Goal: Task Accomplishment & Management: Use online tool/utility

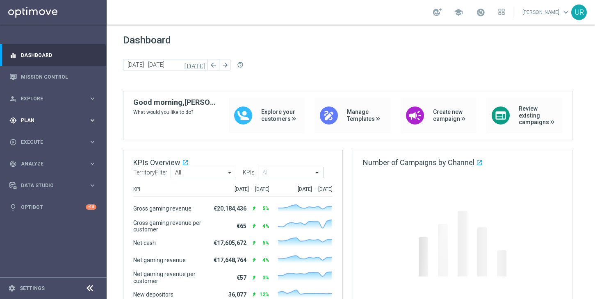
click at [94, 120] on icon "keyboard_arrow_right" at bounding box center [93, 120] width 8 height 8
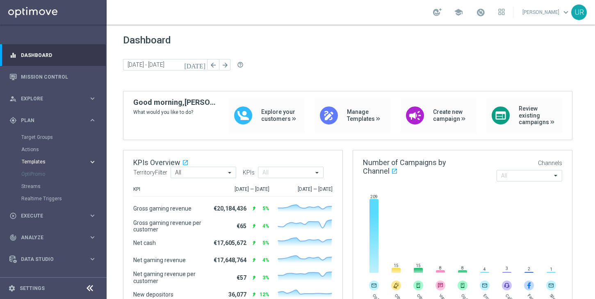
click at [90, 159] on icon "keyboard_arrow_right" at bounding box center [93, 162] width 8 height 8
click at [41, 175] on link "Optimail" at bounding box center [55, 174] width 60 height 7
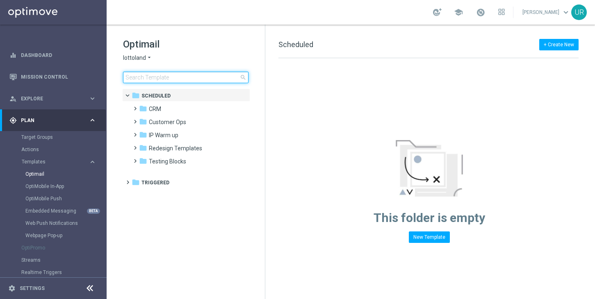
click at [197, 76] on input at bounding box center [185, 77] width 125 height 11
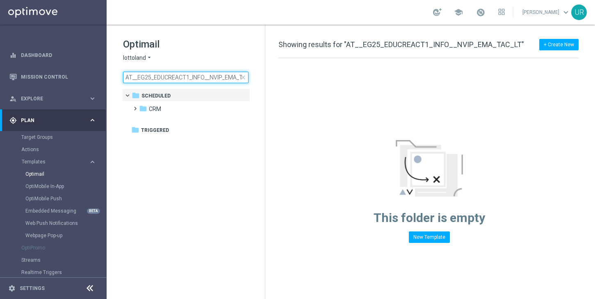
scroll to position [0, 15]
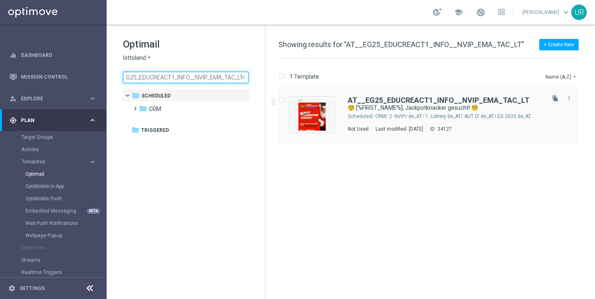
type input "AT__EG25_EDUCREACT1_INFO__NVIP_EMA_TAC_LT"
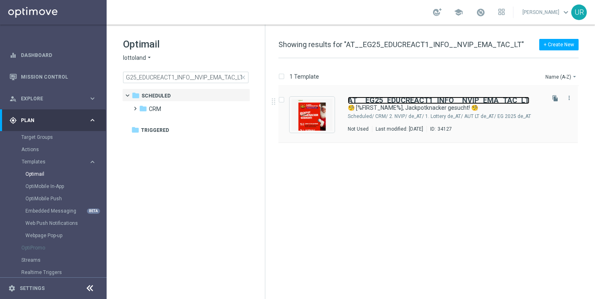
click at [402, 101] on b "AT__EG25_EDUCREACT1_INFO__NVIP_EMA_TAC_LT" at bounding box center [439, 100] width 182 height 9
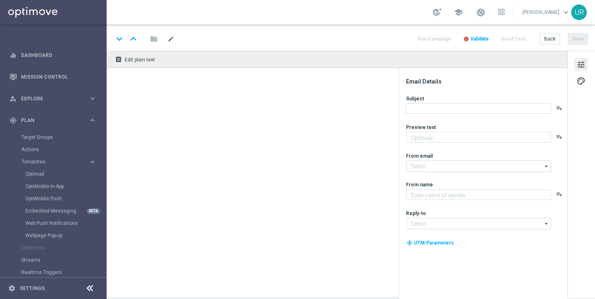
type textarea "Alle Infos zur El Gordo Weihnachtslotterie für dich"
type input "[EMAIL_ADDRESS][DOMAIN_NAME]"
type textarea "Lottoland"
type input "[EMAIL_ADDRESS][DOMAIN_NAME]"
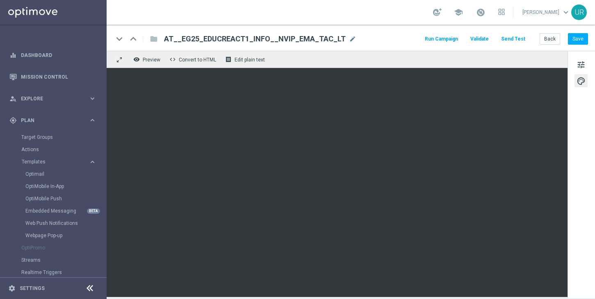
click at [512, 39] on button "Send Test" at bounding box center [513, 39] width 27 height 11
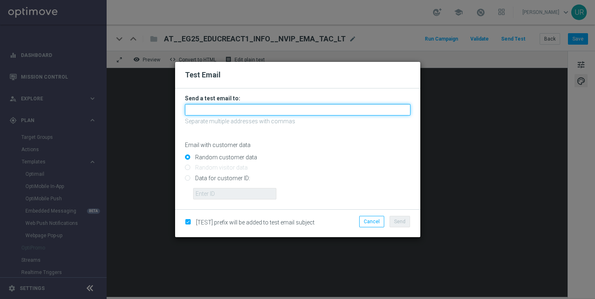
click at [259, 110] on input "text" at bounding box center [297, 109] width 225 height 11
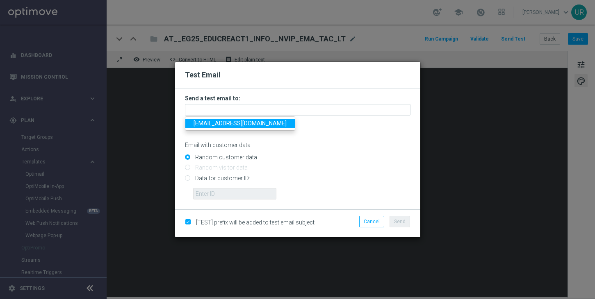
click at [213, 123] on span "[EMAIL_ADDRESS][DOMAIN_NAME]" at bounding box center [239, 123] width 93 height 7
type input "[EMAIL_ADDRESS][DOMAIN_NAME]"
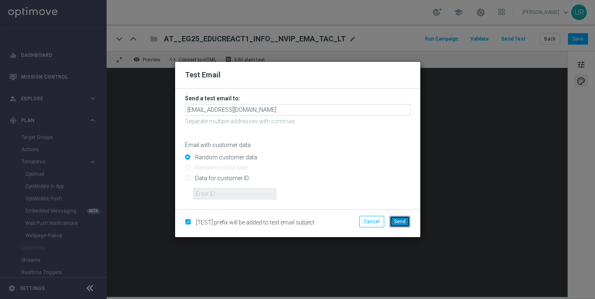
click at [400, 218] on button "Send" at bounding box center [399, 221] width 20 height 11
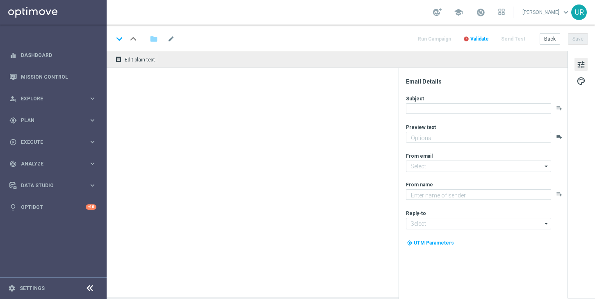
type textarea "Heute 30 % [DEMOGRAPHIC_DATA] auf dein Los"
type textarea "Lottoland"
type input "[EMAIL_ADDRESS][DOMAIN_NAME]"
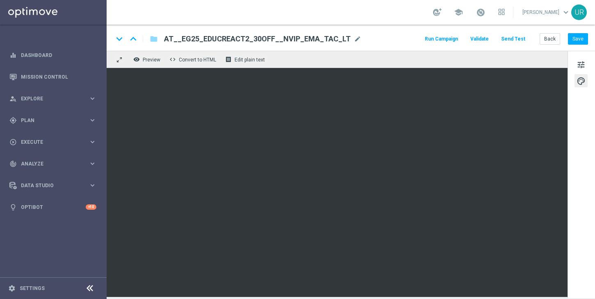
click at [518, 41] on button "Send Test" at bounding box center [513, 39] width 27 height 11
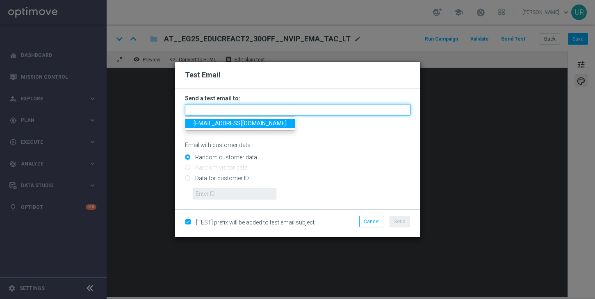
click at [313, 107] on input "text" at bounding box center [297, 109] width 225 height 11
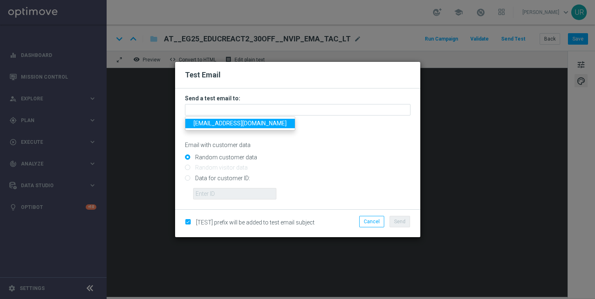
click at [213, 125] on span "[EMAIL_ADDRESS][DOMAIN_NAME]" at bounding box center [239, 123] width 93 height 7
type input "[EMAIL_ADDRESS][DOMAIN_NAME]"
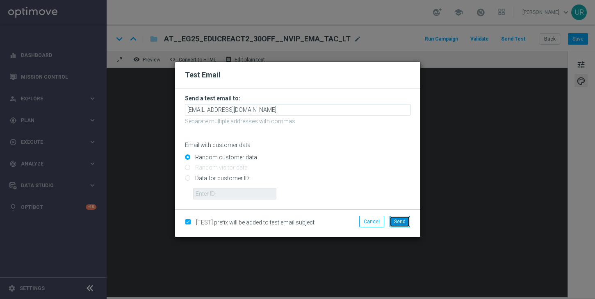
click at [395, 223] on span "Send" at bounding box center [399, 222] width 11 height 6
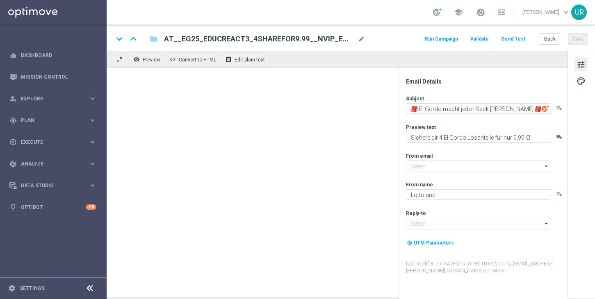
type input "[EMAIL_ADDRESS][DOMAIN_NAME]"
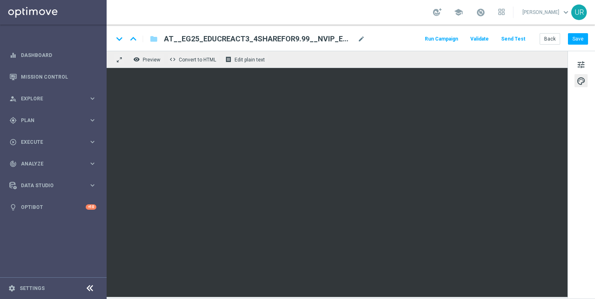
click at [511, 41] on button "Send Test" at bounding box center [513, 39] width 27 height 11
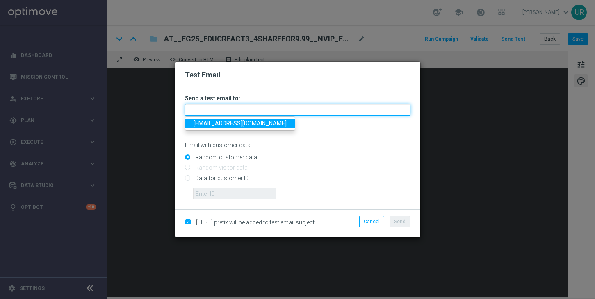
click at [330, 107] on input "text" at bounding box center [297, 109] width 225 height 11
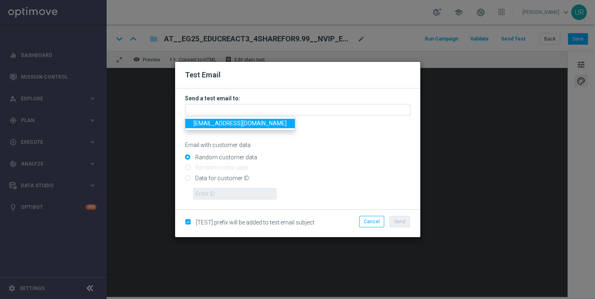
click at [213, 125] on span "[EMAIL_ADDRESS][DOMAIN_NAME]" at bounding box center [239, 123] width 93 height 7
type input "[EMAIL_ADDRESS][DOMAIN_NAME]"
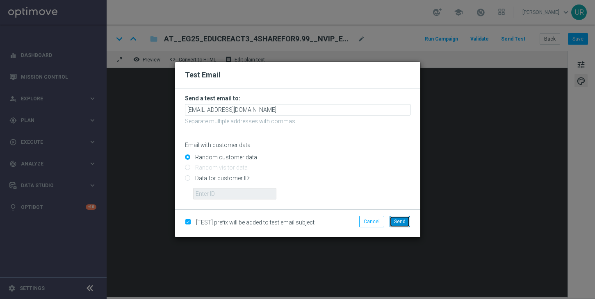
click at [396, 218] on button "Send" at bounding box center [399, 221] width 20 height 11
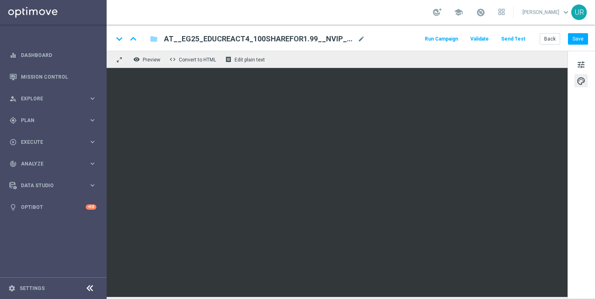
click at [517, 40] on button "Send Test" at bounding box center [513, 39] width 27 height 11
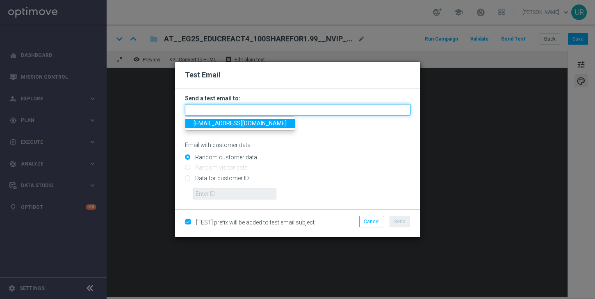
click at [264, 107] on input "text" at bounding box center [297, 109] width 225 height 11
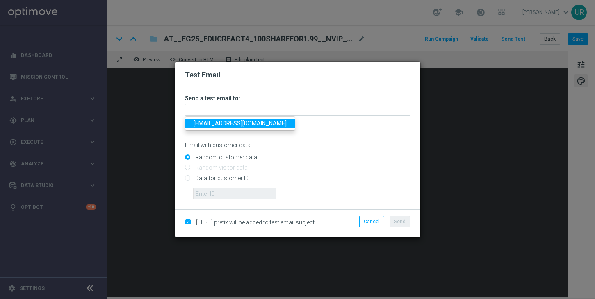
click at [219, 126] on span "[EMAIL_ADDRESS][DOMAIN_NAME]" at bounding box center [239, 123] width 93 height 7
type input "[EMAIL_ADDRESS][DOMAIN_NAME]"
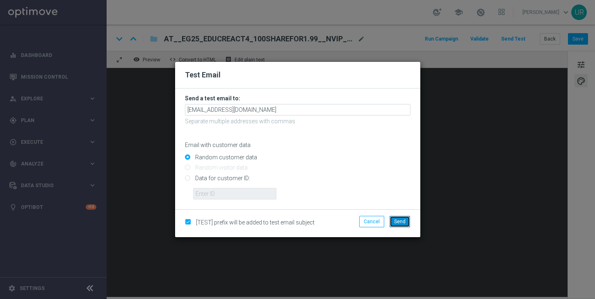
click at [396, 222] on span "Send" at bounding box center [399, 222] width 11 height 6
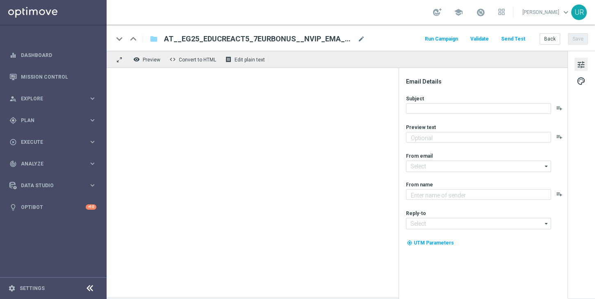
type textarea "Dein 7 € Gutschein für die Weihnachtslotterie"
type textarea "Lottoland"
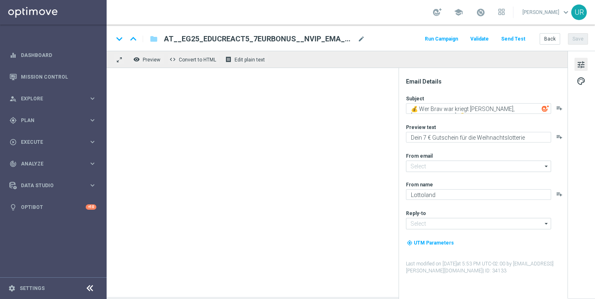
type input "[EMAIL_ADDRESS][DOMAIN_NAME]"
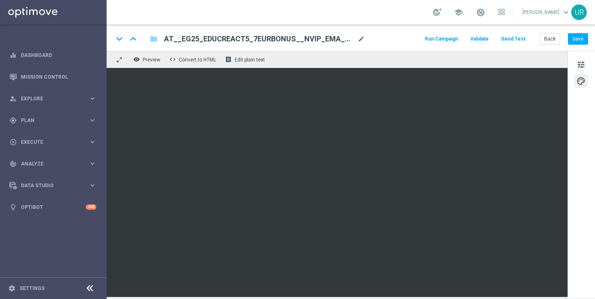
click at [511, 39] on button "Send Test" at bounding box center [513, 39] width 27 height 11
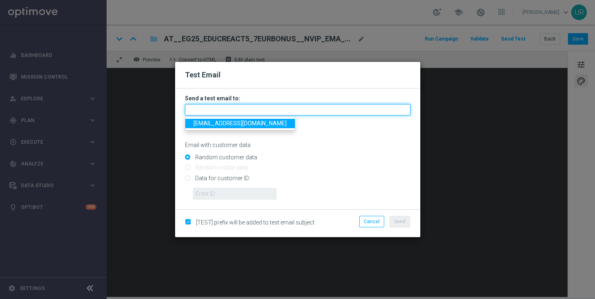
click at [357, 106] on input "text" at bounding box center [297, 109] width 225 height 11
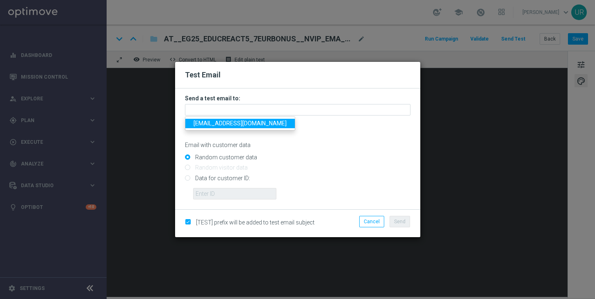
click at [213, 123] on span "[EMAIL_ADDRESS][DOMAIN_NAME]" at bounding box center [239, 123] width 93 height 7
type input "[EMAIL_ADDRESS][DOMAIN_NAME]"
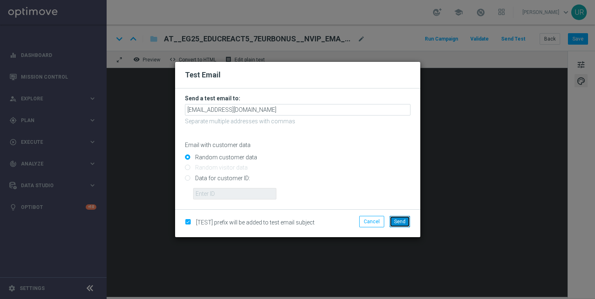
click at [402, 223] on span "Send" at bounding box center [399, 222] width 11 height 6
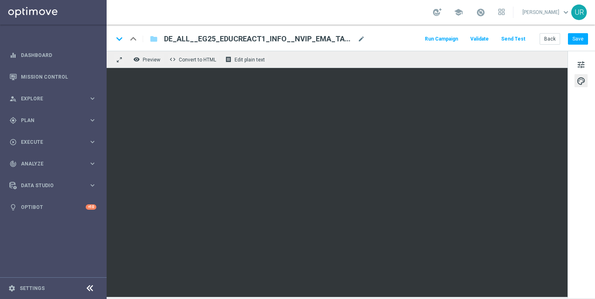
click at [518, 39] on button "Send Test" at bounding box center [513, 39] width 27 height 11
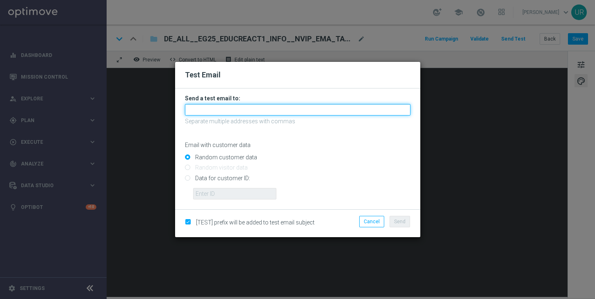
click at [318, 112] on input "text" at bounding box center [297, 109] width 225 height 11
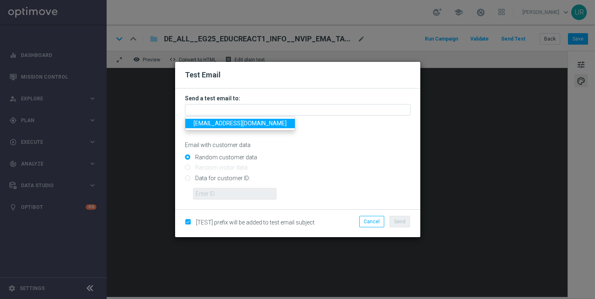
click at [211, 127] on link "[EMAIL_ADDRESS][DOMAIN_NAME]" at bounding box center [239, 123] width 109 height 9
type input "[EMAIL_ADDRESS][DOMAIN_NAME]"
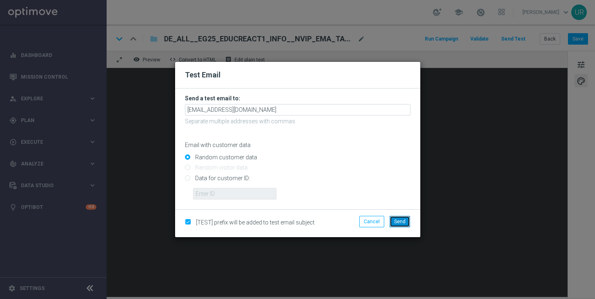
click at [399, 224] on span "Send" at bounding box center [399, 222] width 11 height 6
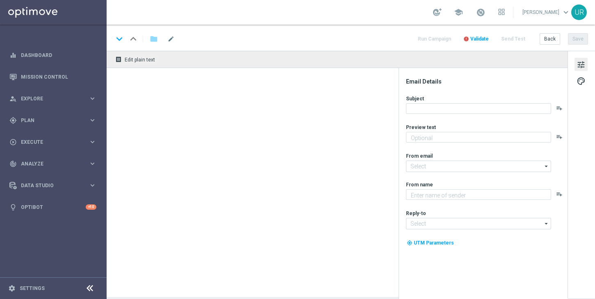
type textarea "Heute 30 % [DEMOGRAPHIC_DATA] auf dein Los"
type textarea "Lottoland"
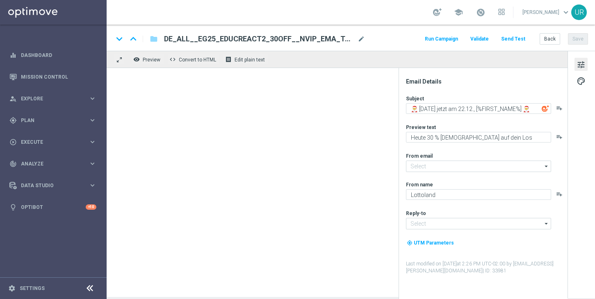
type input "[EMAIL_ADDRESS][DOMAIN_NAME]"
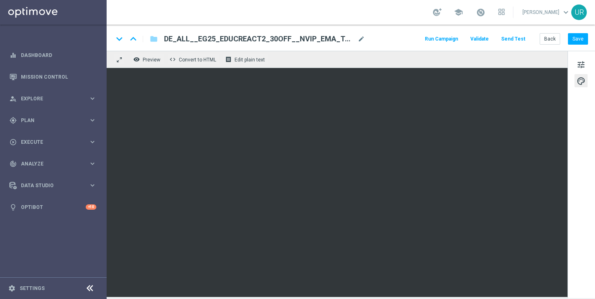
click at [522, 37] on button "Send Test" at bounding box center [513, 39] width 27 height 11
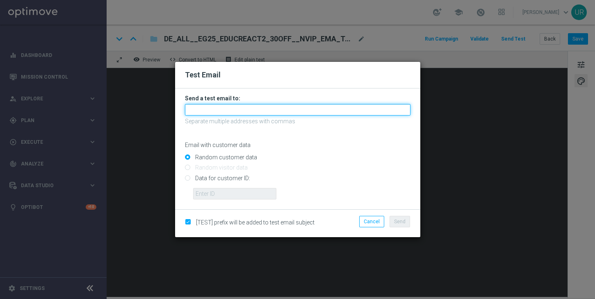
click at [278, 108] on input "text" at bounding box center [297, 109] width 225 height 11
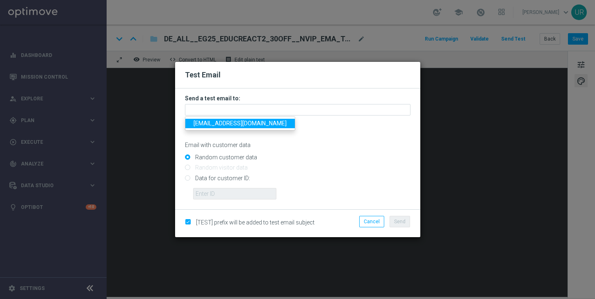
click at [213, 127] on link "[EMAIL_ADDRESS][DOMAIN_NAME]" at bounding box center [239, 123] width 109 height 9
type input "[EMAIL_ADDRESS][DOMAIN_NAME]"
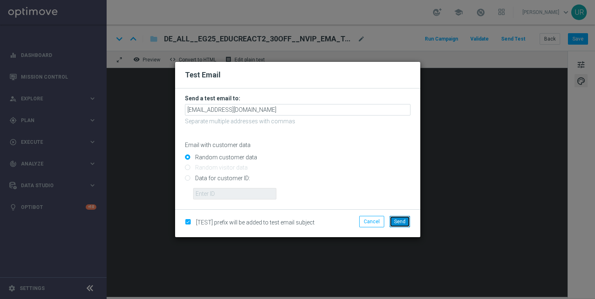
click at [401, 223] on span "Send" at bounding box center [399, 222] width 11 height 6
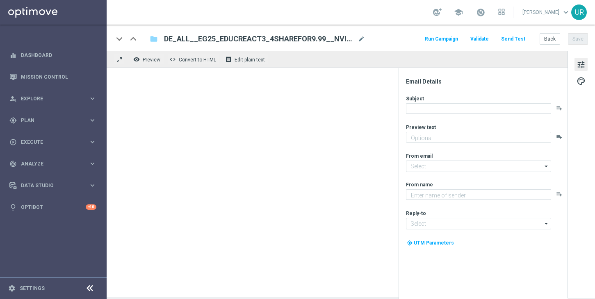
type textarea "Sichere dir 4 El Gordo Losanteile für nur 9,99 €!"
type textarea "Lottoland"
type input "[EMAIL_ADDRESS][DOMAIN_NAME]"
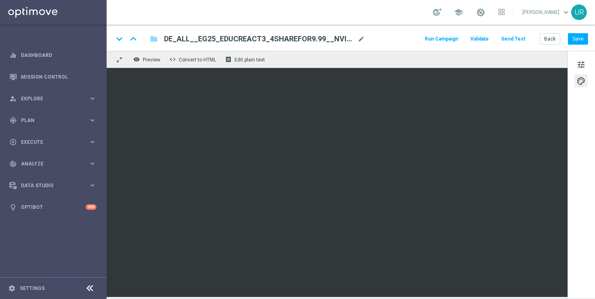
click at [520, 36] on button "Send Test" at bounding box center [513, 39] width 27 height 11
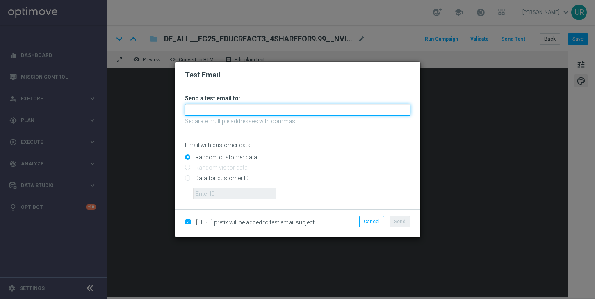
click at [318, 106] on input "text" at bounding box center [297, 109] width 225 height 11
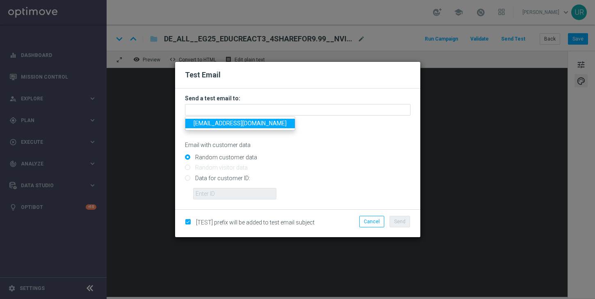
click at [205, 125] on span "[EMAIL_ADDRESS][DOMAIN_NAME]" at bounding box center [239, 123] width 93 height 7
type input "[EMAIL_ADDRESS][DOMAIN_NAME]"
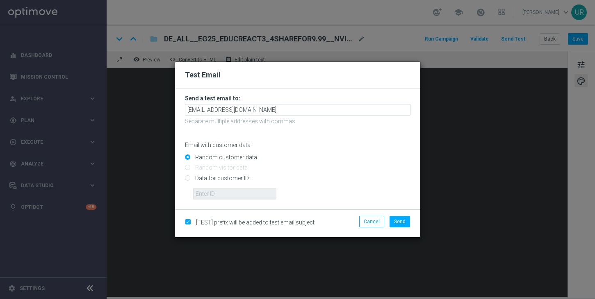
click at [399, 227] on div "Cancel Send" at bounding box center [376, 223] width 79 height 15
click at [400, 218] on button "Send" at bounding box center [399, 221] width 20 height 11
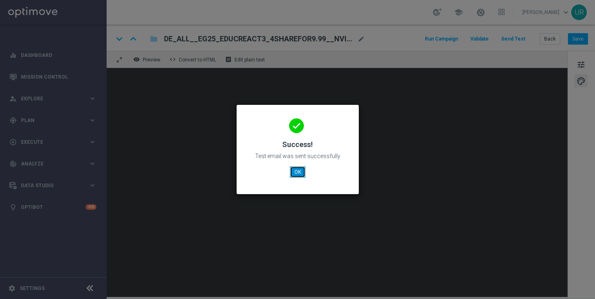
click at [298, 171] on button "OK" at bounding box center [298, 171] width 16 height 11
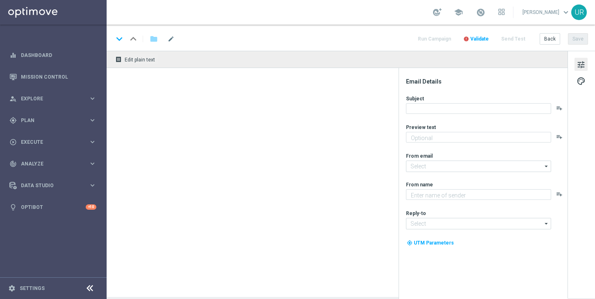
type textarea "Mit kleinem Geld zum großen Weihnachts-Gewinn"
type textarea "Lottoland"
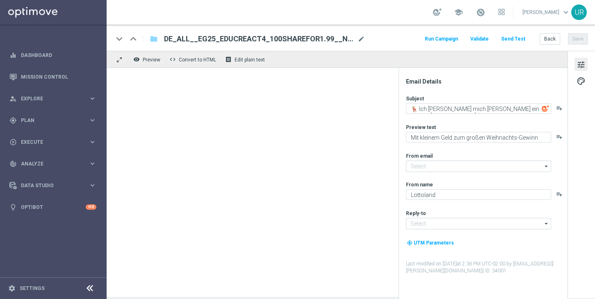
type input "[EMAIL_ADDRESS][DOMAIN_NAME]"
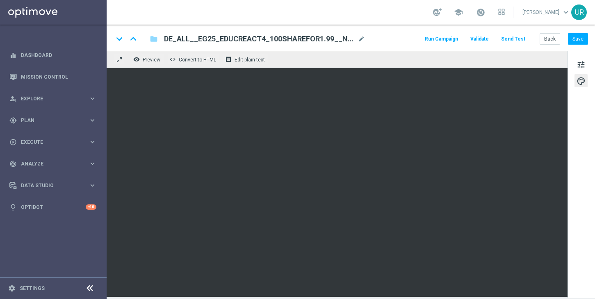
click at [514, 40] on button "Send Test" at bounding box center [513, 39] width 27 height 11
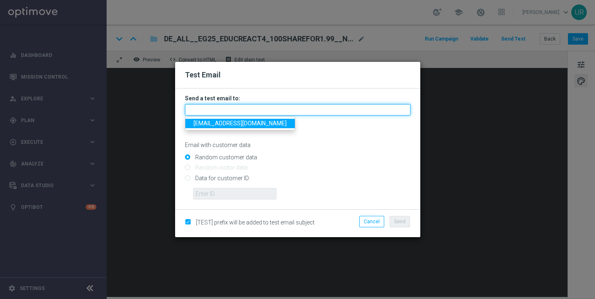
click at [289, 109] on input "text" at bounding box center [297, 109] width 225 height 11
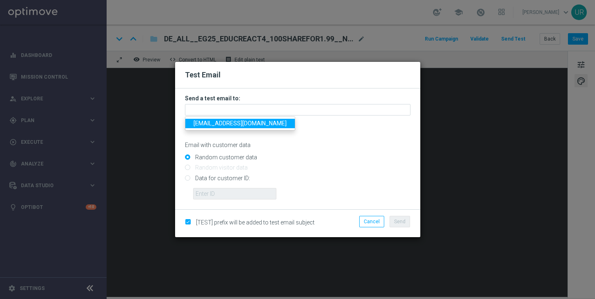
click at [217, 125] on span "[EMAIL_ADDRESS][DOMAIN_NAME]" at bounding box center [239, 123] width 93 height 7
type input "[EMAIL_ADDRESS][DOMAIN_NAME]"
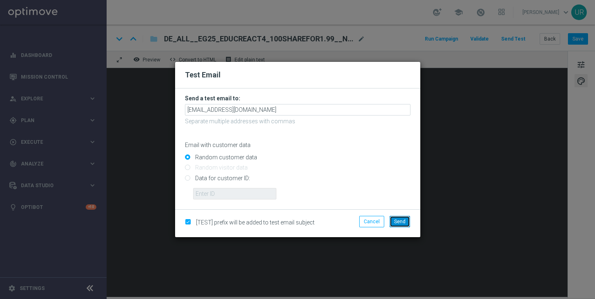
click at [404, 225] on button "Send" at bounding box center [399, 221] width 20 height 11
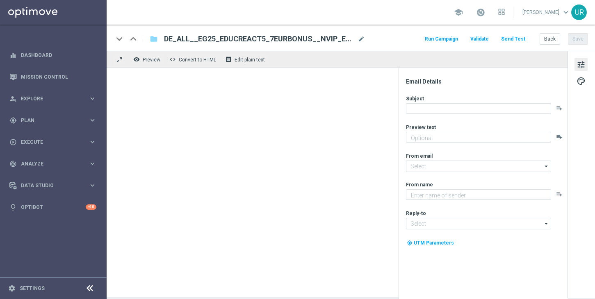
type textarea "Dein 7 € Gutschein für die Weihnachtslotterie"
type textarea "Lottoland"
type input "[EMAIL_ADDRESS][DOMAIN_NAME]"
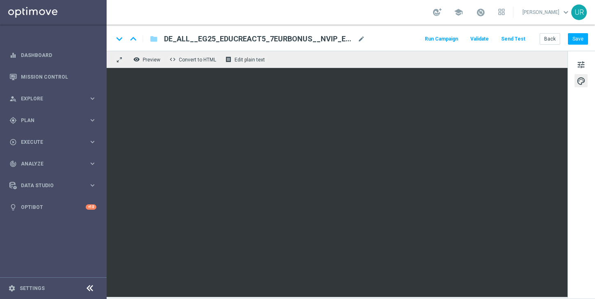
click at [526, 38] on button "Send Test" at bounding box center [513, 39] width 27 height 11
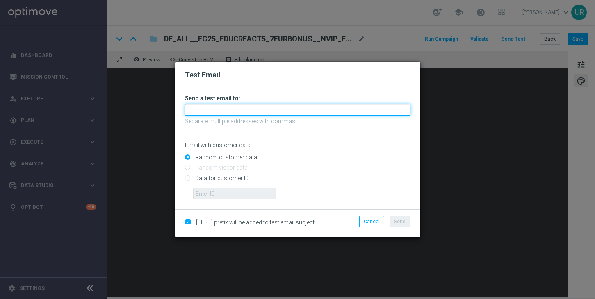
click at [328, 111] on input "text" at bounding box center [297, 109] width 225 height 11
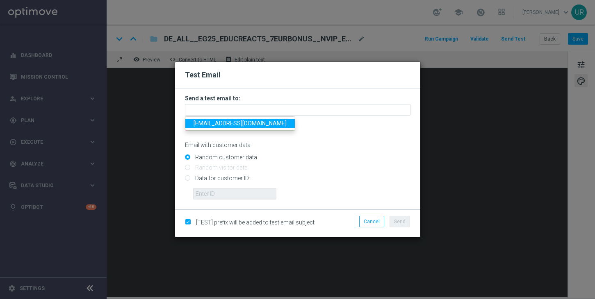
click at [215, 124] on span "[EMAIL_ADDRESS][DOMAIN_NAME]" at bounding box center [239, 123] width 93 height 7
type input "[EMAIL_ADDRESS][DOMAIN_NAME]"
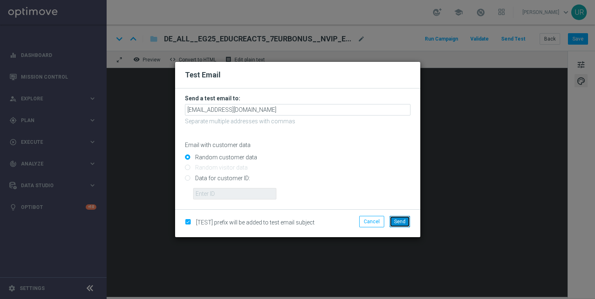
click at [401, 225] on button "Send" at bounding box center [399, 221] width 20 height 11
